Goal: Find specific page/section: Find specific page/section

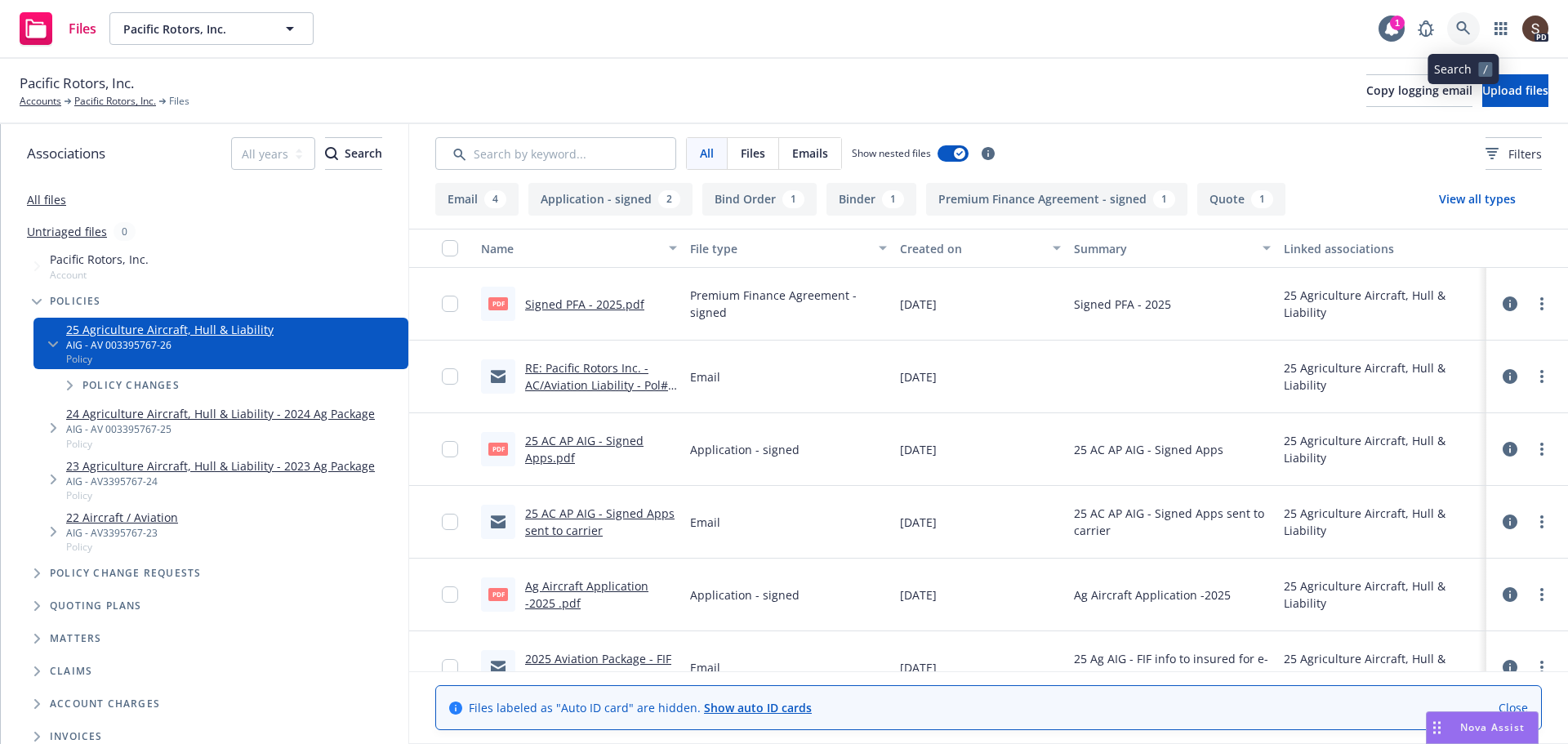
click at [1457, 36] on link at bounding box center [1463, 28] width 33 height 33
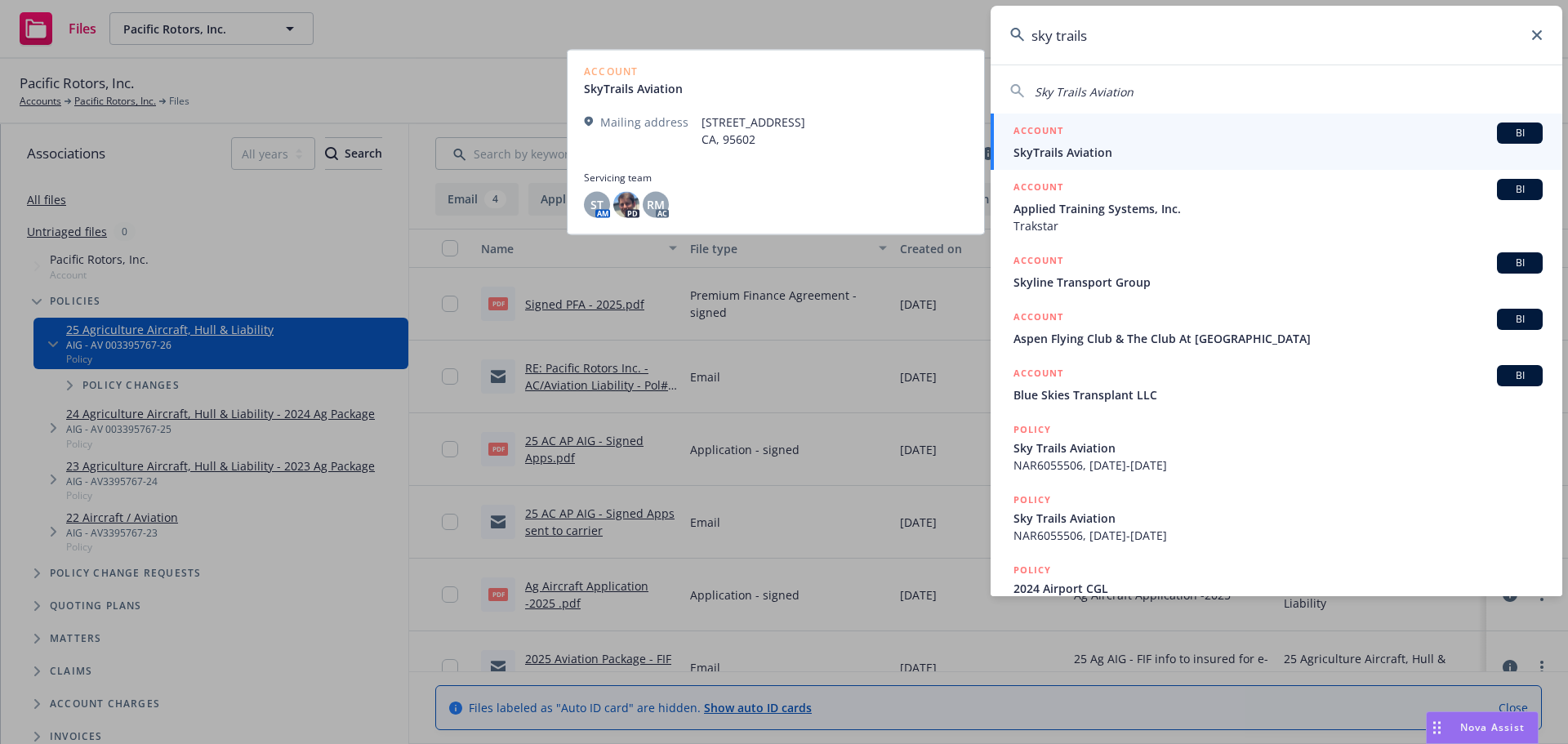
type input "sky trails"
click at [1056, 147] on span "SkyTrails Aviation" at bounding box center [1279, 152] width 530 height 17
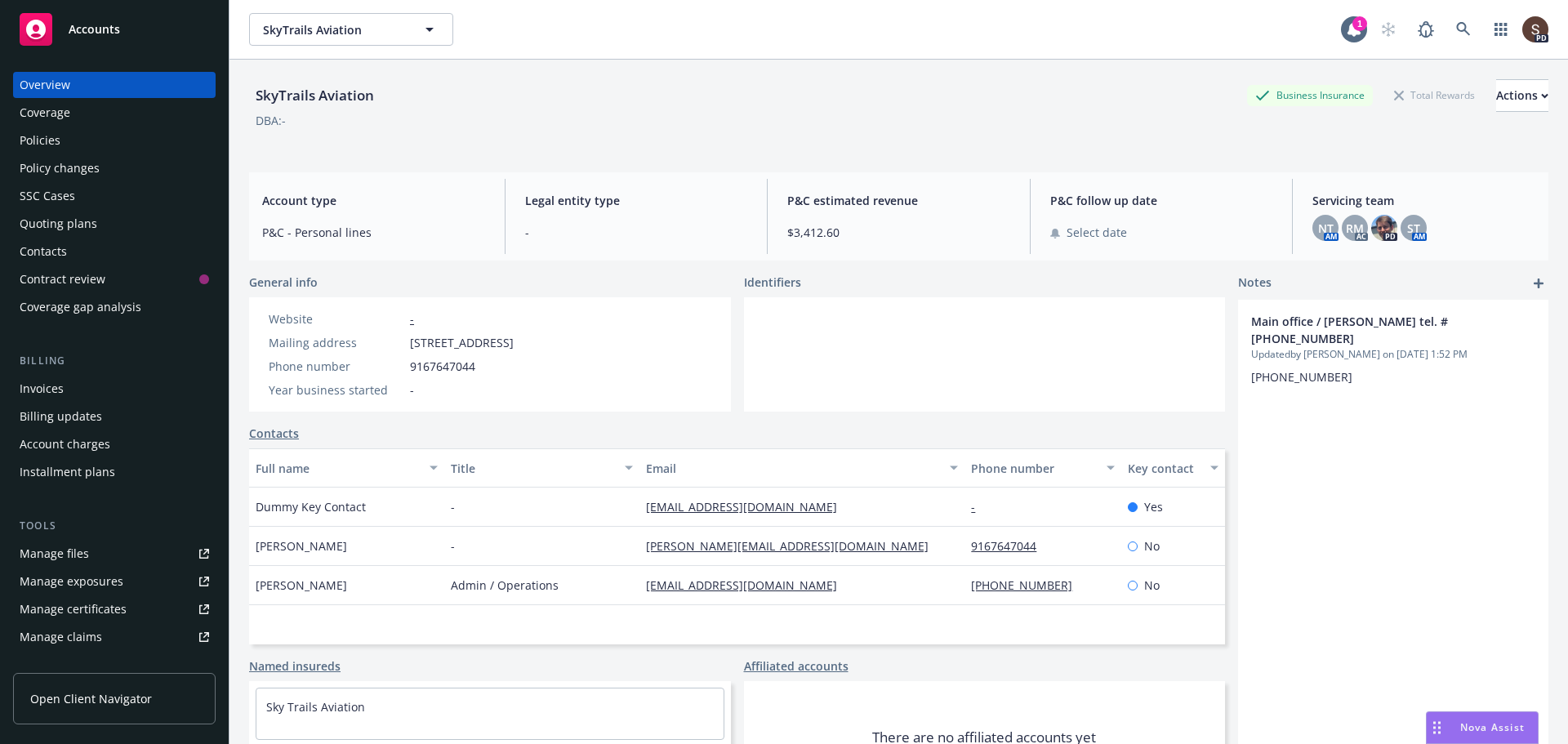
click at [51, 147] on div "Policies" at bounding box center [40, 141] width 41 height 26
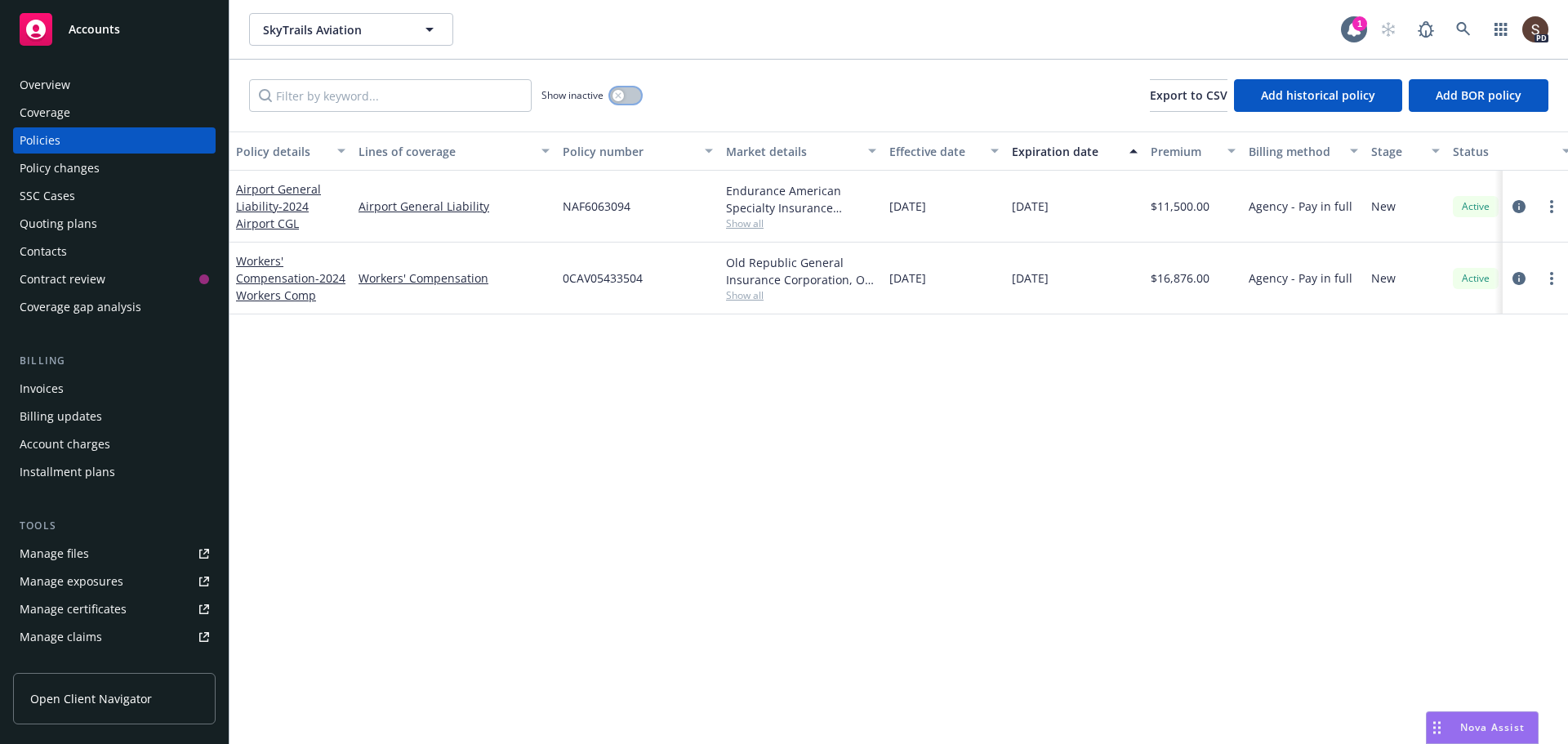
click at [635, 94] on button "button" at bounding box center [625, 95] width 31 height 16
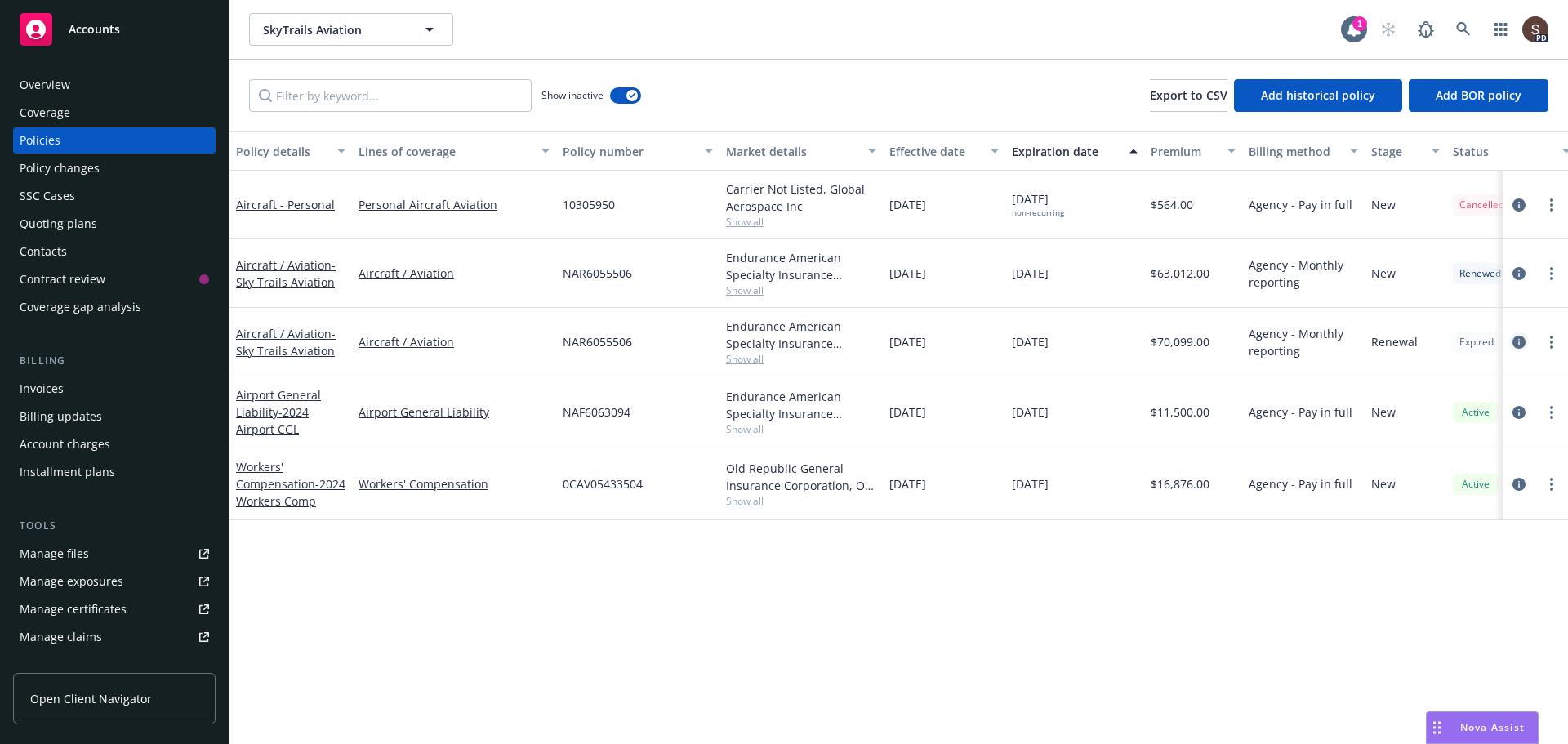
click at [1517, 339] on icon "circleInformation" at bounding box center [1519, 342] width 13 height 13
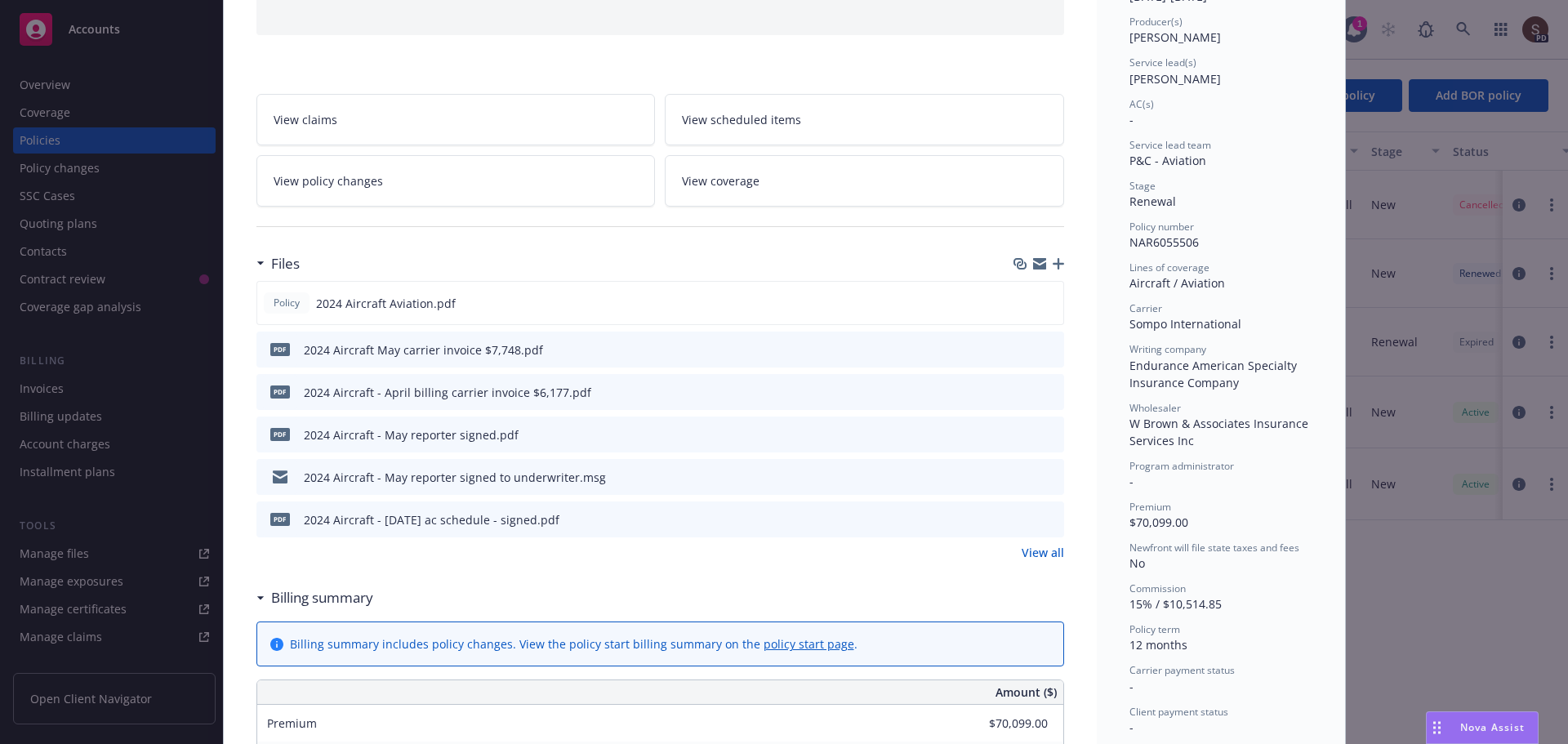
scroll to position [408, 0]
